Goal: Information Seeking & Learning: Find specific fact

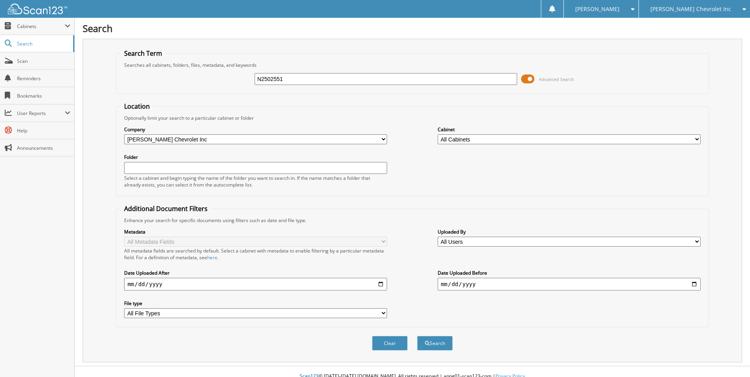
type input "N2502551"
click at [417, 336] on button "Search" at bounding box center [435, 343] width 36 height 15
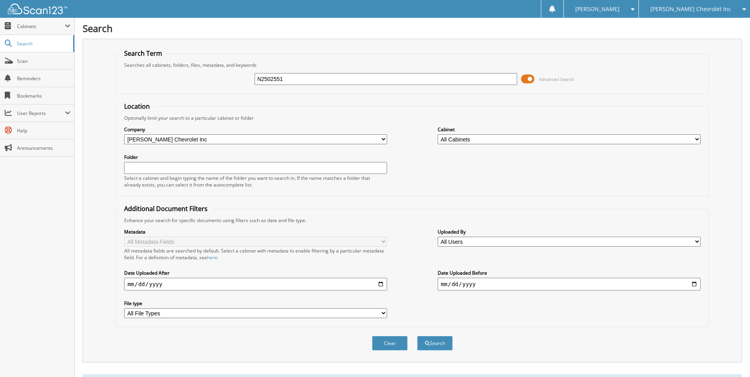
click at [682, 13] on div "[PERSON_NAME] Chevrolet Inc" at bounding box center [694, 9] width 103 height 18
click at [679, 28] on link "[PERSON_NAME] Nissan of [PERSON_NAME] LLC" at bounding box center [694, 28] width 111 height 21
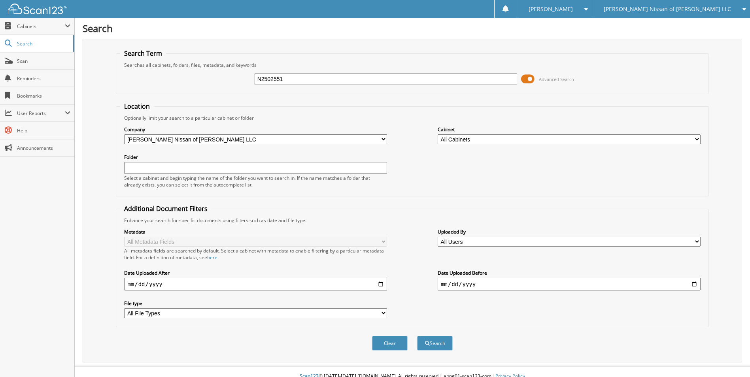
type input "N2502551"
click at [417, 336] on button "Search" at bounding box center [435, 343] width 36 height 15
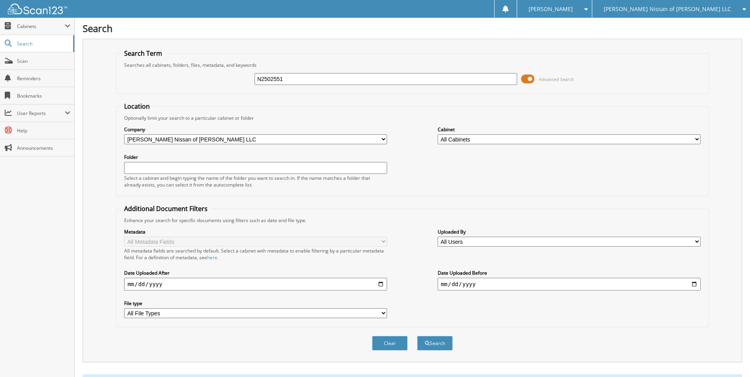
click at [291, 78] on input "N2502551" at bounding box center [386, 79] width 263 height 12
click at [278, 79] on input "text" at bounding box center [386, 79] width 263 height 12
click at [284, 64] on div "Searches all cabinets, folders, files, metadata, and keywords" at bounding box center [412, 65] width 584 height 7
click at [286, 83] on input "text" at bounding box center [386, 79] width 263 height 12
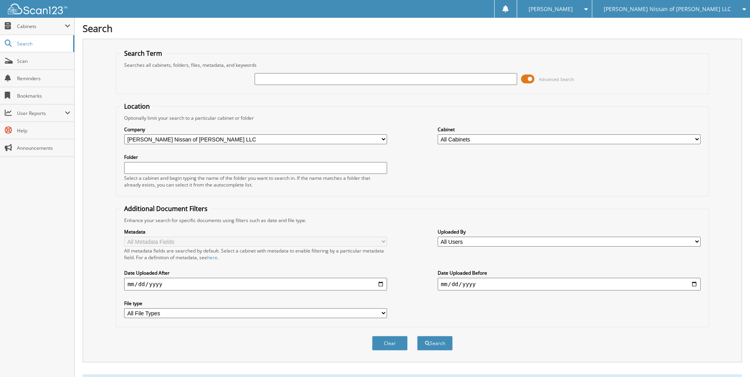
click at [282, 66] on div "Searches all cabinets, folders, files, metadata, and keywords" at bounding box center [412, 65] width 584 height 7
drag, startPoint x: 276, startPoint y: 79, endPoint x: 272, endPoint y: 68, distance: 11.1
click at [276, 79] on input "text" at bounding box center [386, 79] width 263 height 12
click at [275, 64] on div "Searches all cabinets, folders, files, metadata, and keywords" at bounding box center [412, 65] width 584 height 7
click at [271, 80] on input "text" at bounding box center [386, 79] width 263 height 12
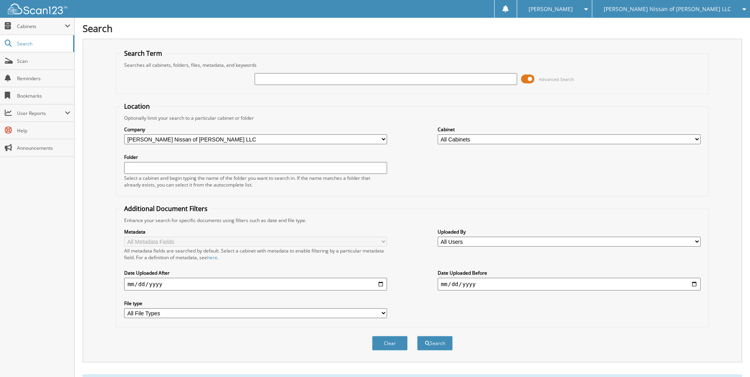
click at [274, 66] on div "Searches all cabinets, folders, files, metadata, and keywords" at bounding box center [412, 65] width 584 height 7
drag, startPoint x: 272, startPoint y: 77, endPoint x: 270, endPoint y: 72, distance: 4.5
click at [272, 77] on input "text" at bounding box center [386, 79] width 263 height 12
click at [271, 65] on div "Searches all cabinets, folders, files, metadata, and keywords" at bounding box center [412, 65] width 584 height 7
click at [271, 75] on input "text" at bounding box center [386, 79] width 263 height 12
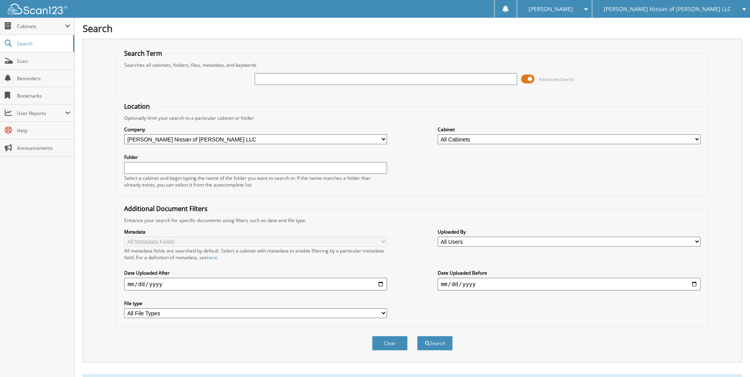
click at [272, 65] on div "Searches all cabinets, folders, files, metadata, and keywords" at bounding box center [412, 65] width 584 height 7
